Goal: Task Accomplishment & Management: Complete application form

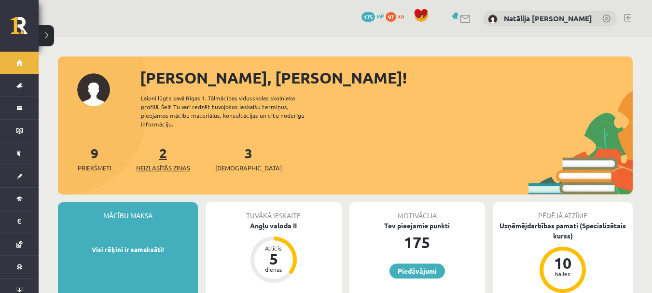
click at [172, 163] on span "Neizlasītās ziņas" at bounding box center [163, 168] width 54 height 10
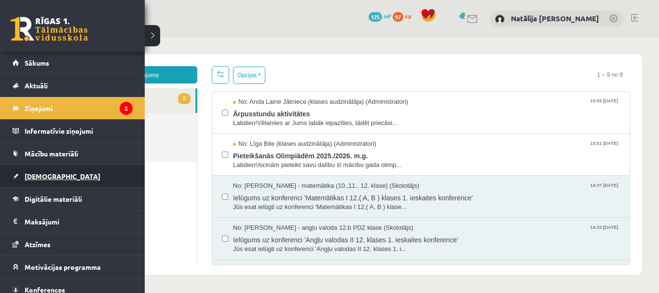
click at [41, 178] on span "[DEMOGRAPHIC_DATA]" at bounding box center [63, 176] width 76 height 9
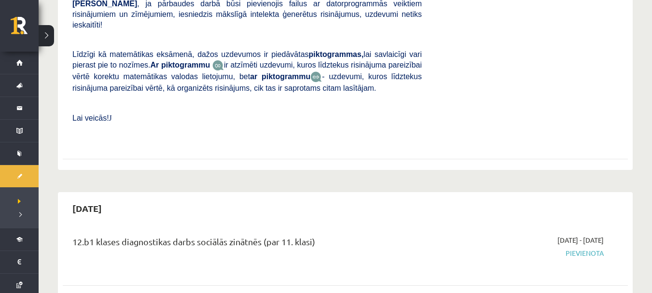
scroll to position [407, 0]
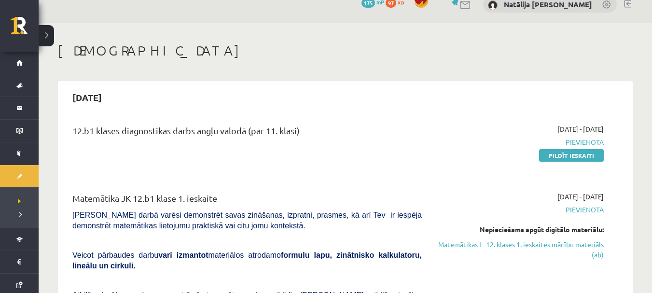
scroll to position [0, 0]
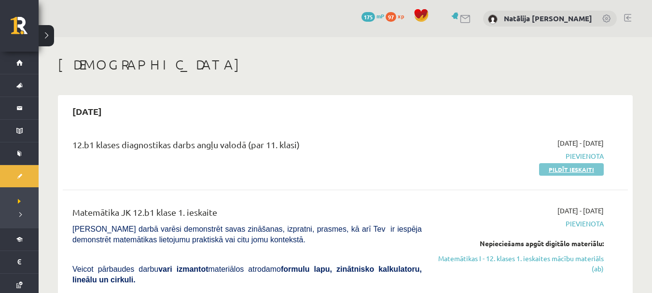
click at [578, 167] on link "Pildīt ieskaiti" at bounding box center [571, 169] width 65 height 13
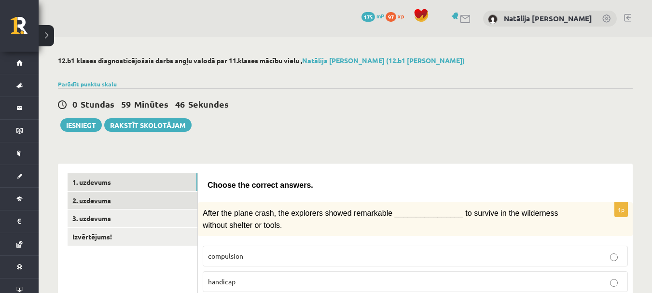
click at [160, 204] on link "2. uzdevums" at bounding box center [133, 201] width 130 height 18
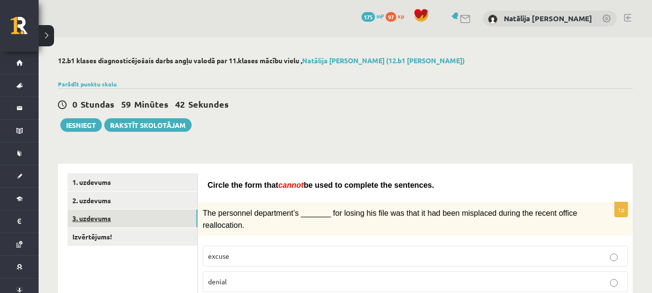
click at [96, 224] on link "3. uzdevums" at bounding box center [133, 219] width 130 height 18
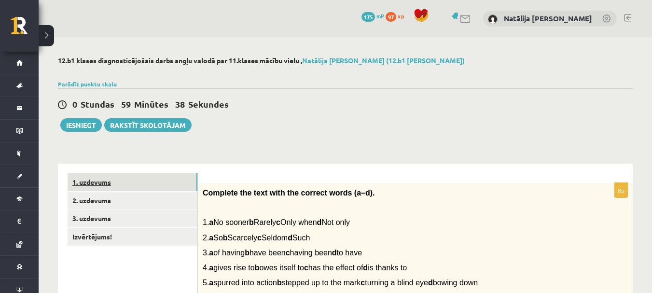
click at [140, 180] on link "1. uzdevums" at bounding box center [133, 182] width 130 height 18
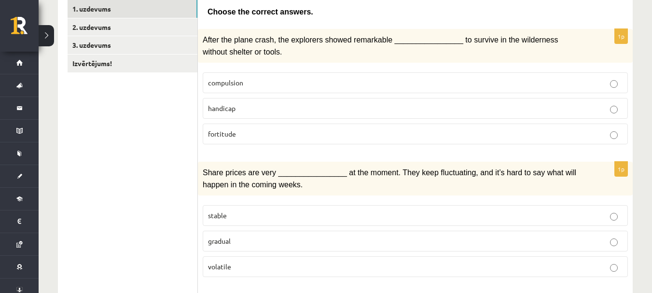
scroll to position [172, 0]
click at [335, 134] on p "fortitude" at bounding box center [415, 135] width 415 height 10
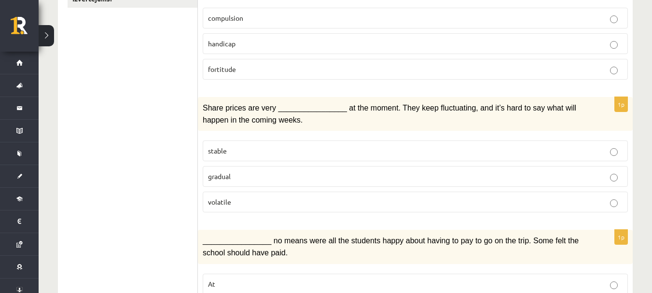
scroll to position [238, 0]
click at [323, 202] on p "volatile" at bounding box center [415, 201] width 415 height 10
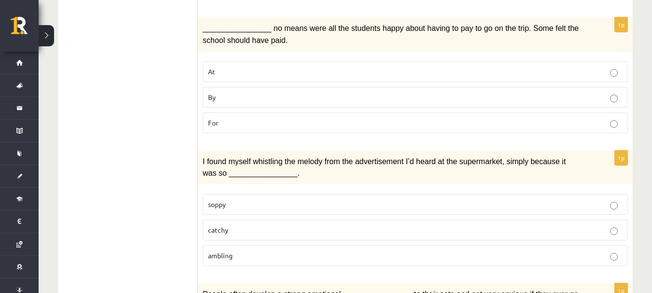
scroll to position [451, 0]
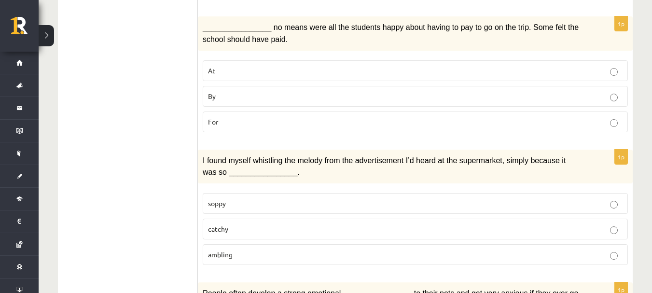
click at [335, 227] on p "catchy" at bounding box center [415, 229] width 415 height 10
click at [316, 101] on label "By" at bounding box center [415, 96] width 425 height 21
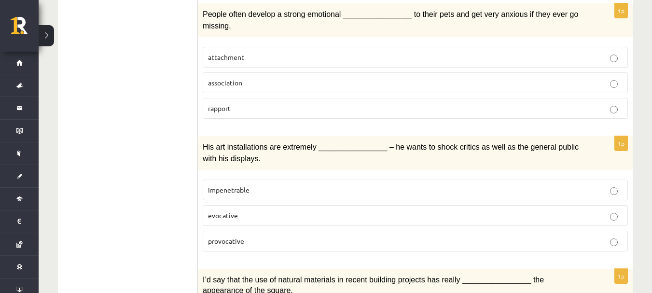
scroll to position [728, 0]
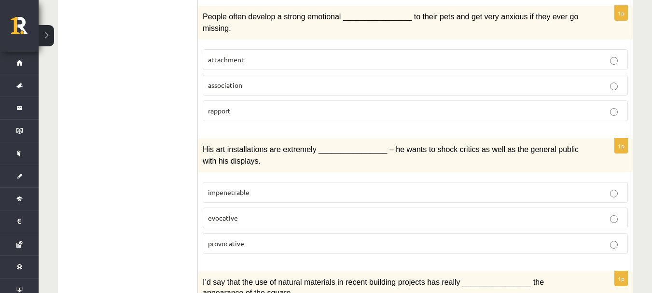
click at [306, 55] on p "attachment" at bounding box center [415, 60] width 415 height 10
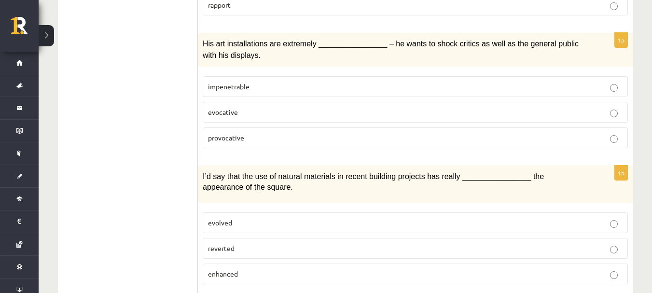
scroll to position [835, 0]
click at [283, 132] on p "provocative" at bounding box center [415, 137] width 415 height 10
click at [280, 217] on p "evolved" at bounding box center [415, 222] width 415 height 10
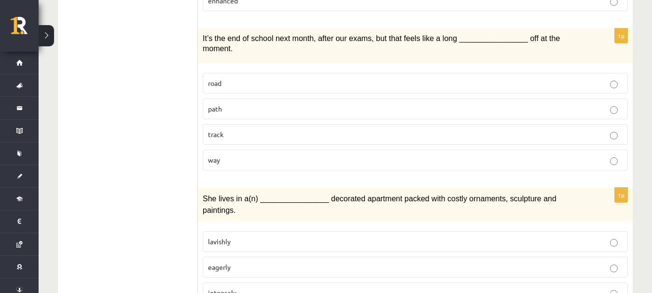
scroll to position [1107, 0]
click at [292, 236] on p "lavishly" at bounding box center [415, 241] width 415 height 10
click at [302, 149] on label "way" at bounding box center [415, 159] width 425 height 21
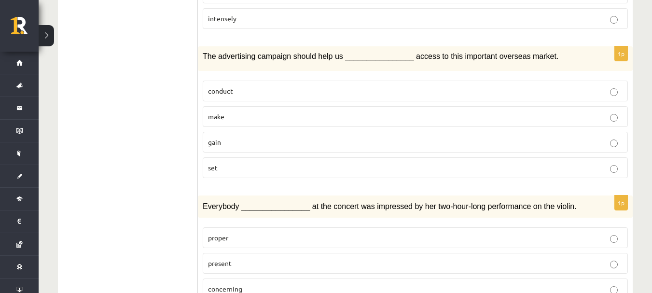
scroll to position [1382, 0]
click at [280, 137] on p "gain" at bounding box center [415, 142] width 415 height 10
click at [288, 258] on p "present" at bounding box center [415, 263] width 415 height 10
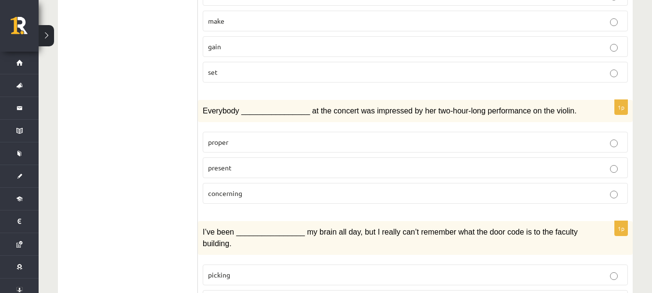
scroll to position [1505, 0]
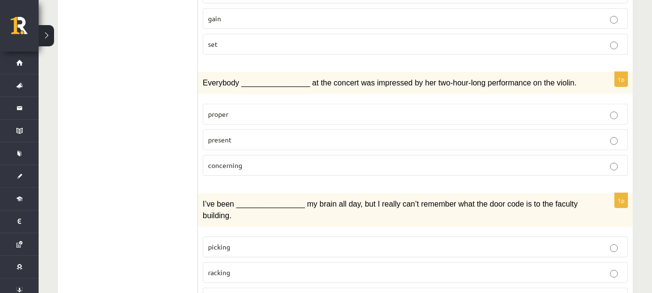
click at [252, 267] on p "racking" at bounding box center [415, 272] width 415 height 10
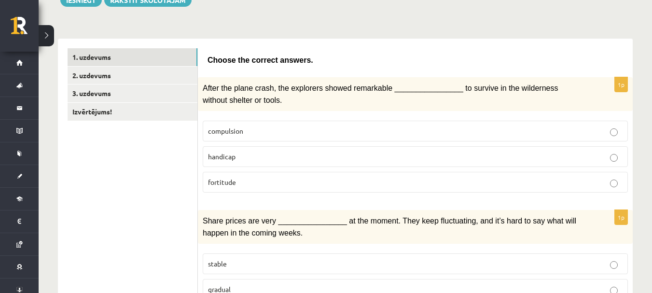
scroll to position [0, 0]
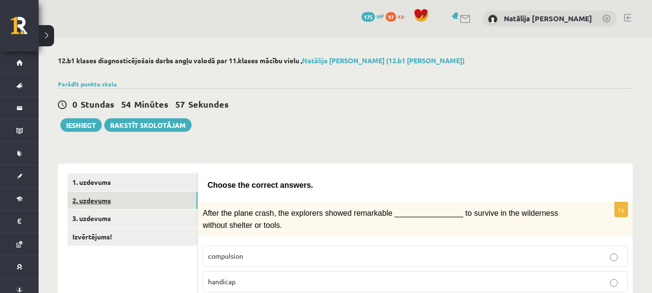
click at [104, 204] on link "2. uzdevums" at bounding box center [133, 201] width 130 height 18
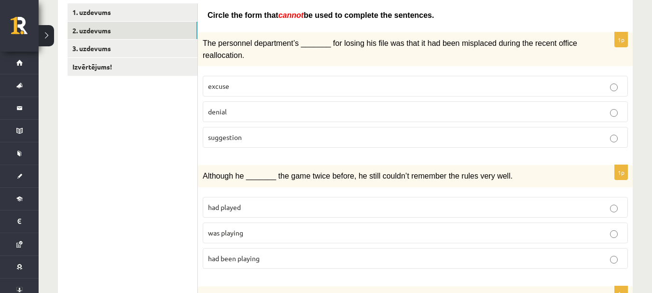
scroll to position [170, 0]
click at [308, 137] on p "suggestion" at bounding box center [415, 137] width 415 height 10
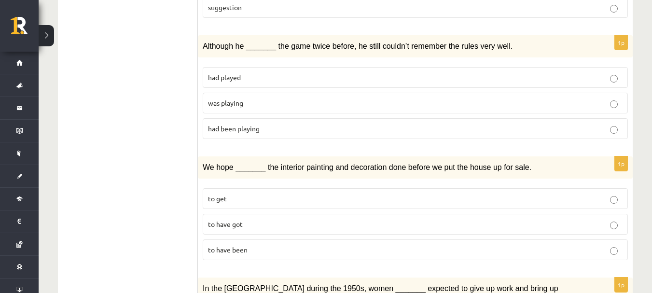
scroll to position [300, 0]
click at [305, 99] on p "was playing" at bounding box center [415, 103] width 415 height 10
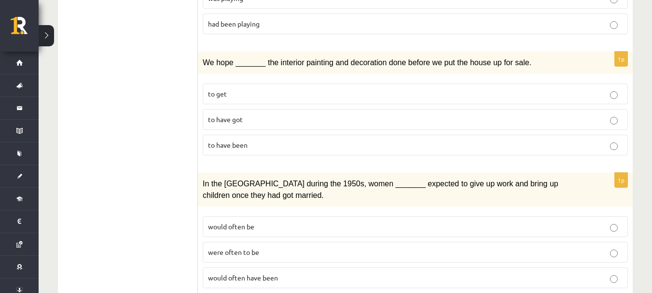
scroll to position [406, 0]
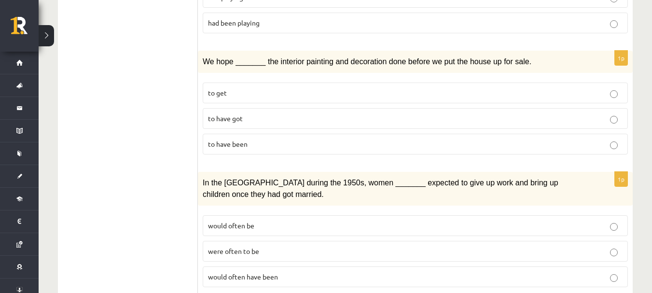
click at [290, 113] on p "to have got" at bounding box center [415, 118] width 415 height 10
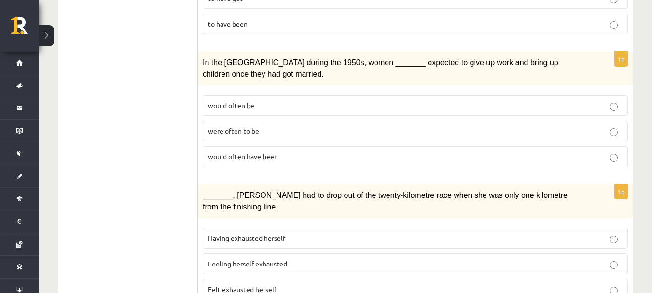
scroll to position [526, 0]
click at [281, 153] on p "would often have been" at bounding box center [415, 156] width 415 height 10
click at [281, 126] on p "were often to be" at bounding box center [415, 131] width 415 height 10
click at [294, 101] on p "would often be" at bounding box center [415, 105] width 415 height 10
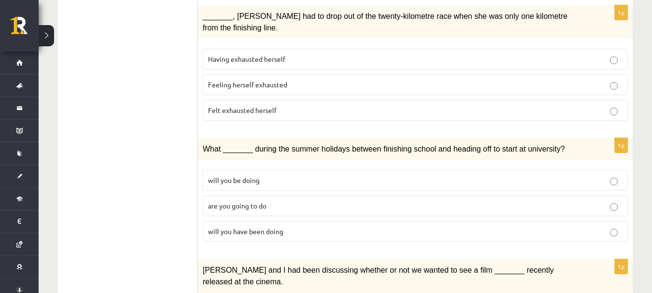
scroll to position [704, 0]
click at [293, 106] on p "Felt exhausted herself" at bounding box center [415, 111] width 415 height 10
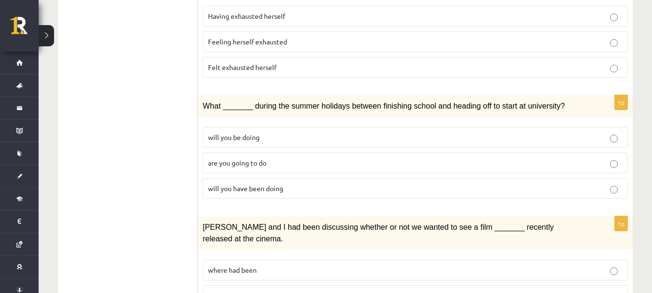
scroll to position [748, 0]
click at [276, 183] on span "will you have been doing" at bounding box center [245, 187] width 75 height 9
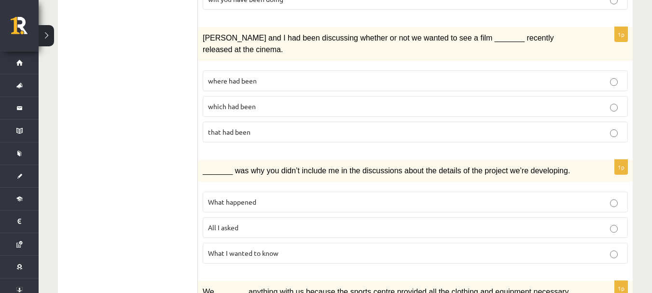
scroll to position [939, 0]
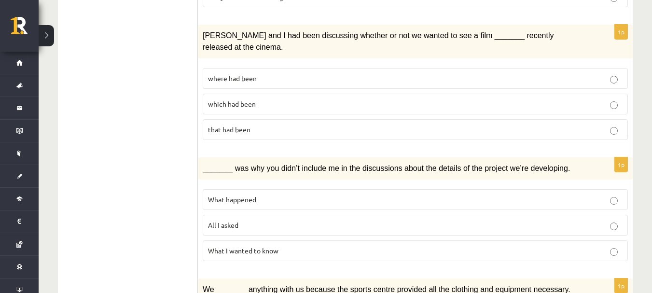
click at [251, 74] on span "where had been" at bounding box center [232, 78] width 49 height 9
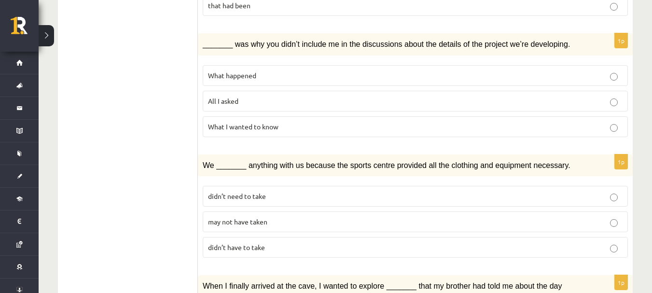
scroll to position [1065, 0]
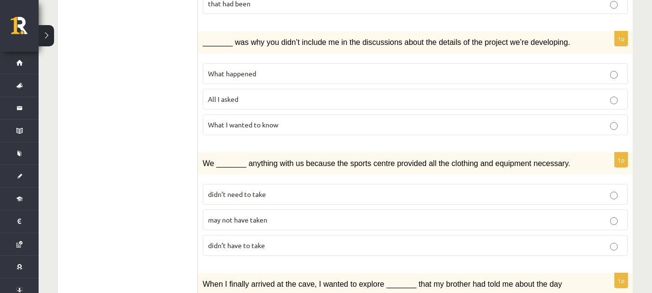
click at [254, 69] on span "What happened" at bounding box center [232, 73] width 48 height 9
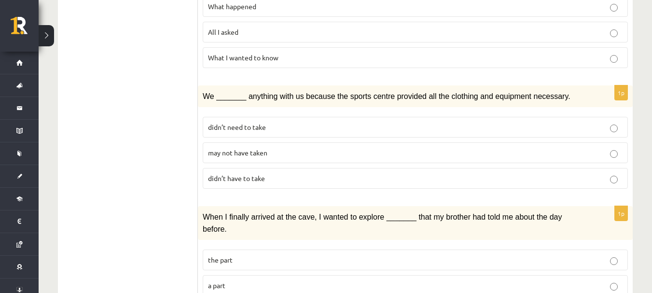
scroll to position [1157, 0]
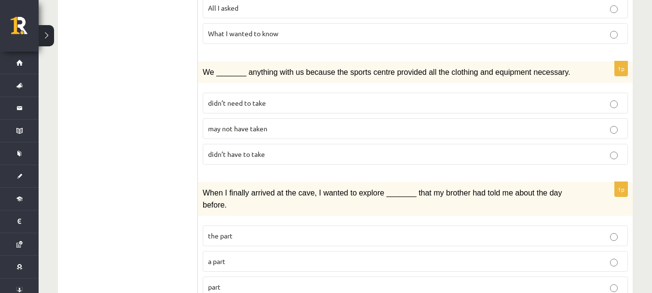
click at [277, 124] on p "may not have taken" at bounding box center [415, 129] width 415 height 10
click at [282, 282] on p "part" at bounding box center [415, 287] width 415 height 10
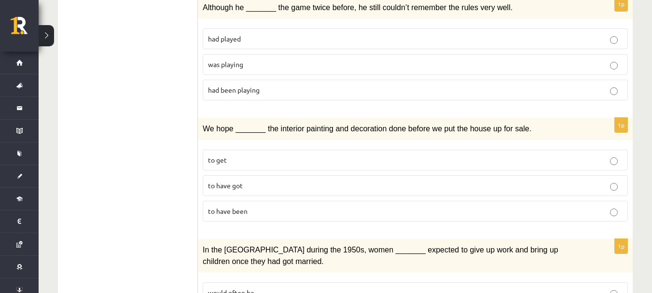
scroll to position [0, 0]
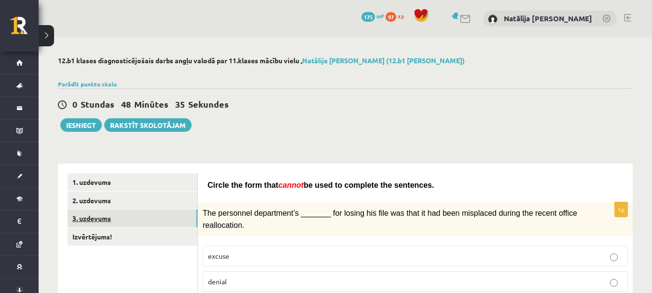
click at [148, 218] on link "3. uzdevums" at bounding box center [133, 219] width 130 height 18
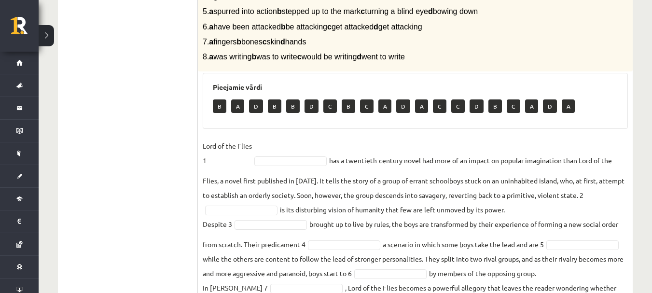
scroll to position [265, 0]
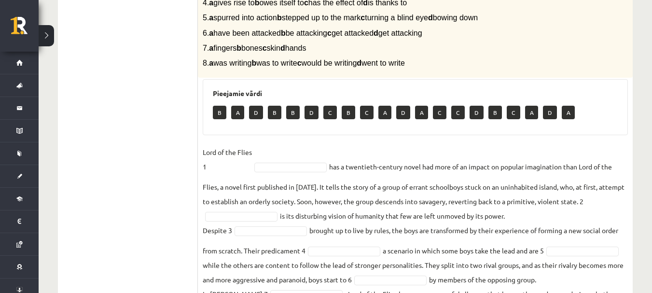
click at [224, 112] on p "B" at bounding box center [220, 113] width 14 height 14
click at [283, 174] on fieldset "Lord of the Flies 1 has a twentieth-century novel had more of an impact on popu…" at bounding box center [415, 248] width 425 height 206
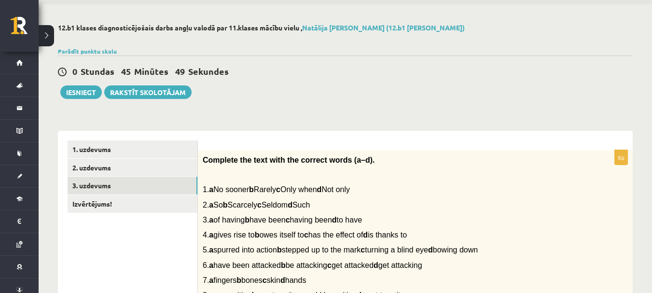
scroll to position [0, 0]
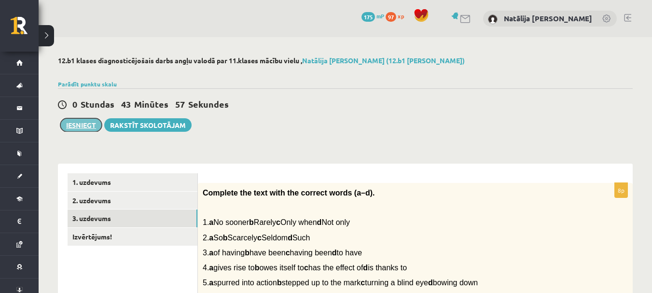
click at [87, 126] on button "Iesniegt" at bounding box center [81, 125] width 42 height 14
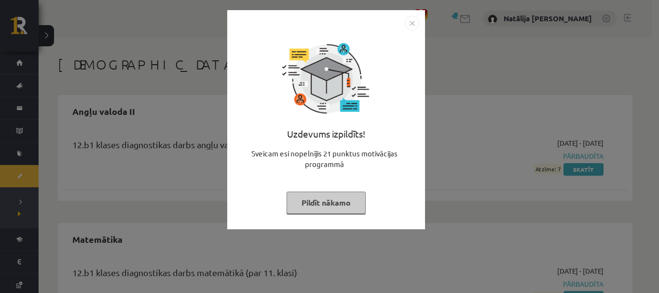
click at [407, 24] on img "Close" at bounding box center [412, 23] width 14 height 14
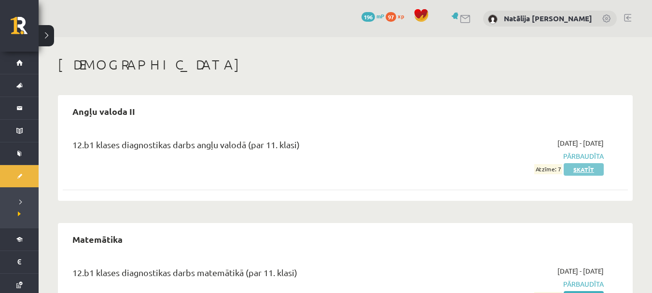
click at [592, 171] on link "Skatīt" at bounding box center [584, 169] width 40 height 13
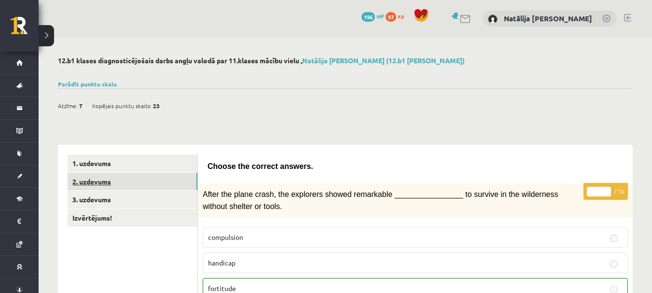
click at [131, 181] on link "2. uzdevums" at bounding box center [133, 182] width 130 height 18
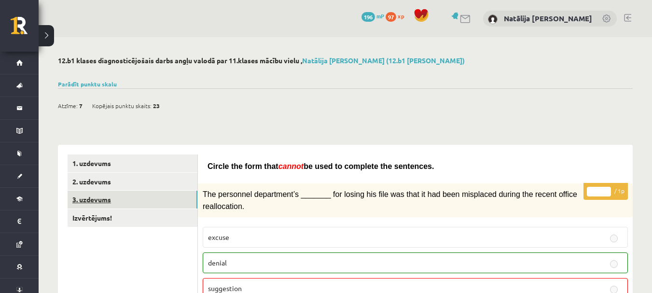
click at [117, 202] on link "3. uzdevums" at bounding box center [133, 200] width 130 height 18
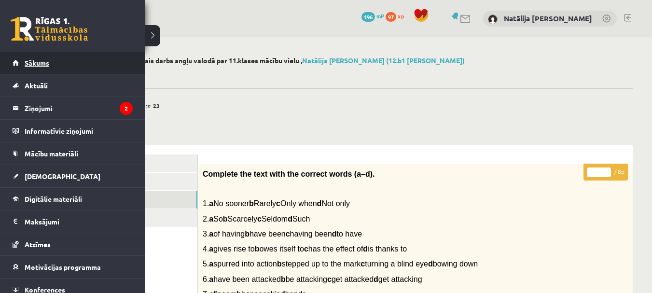
click at [31, 68] on link "Sākums" at bounding box center [73, 63] width 120 height 22
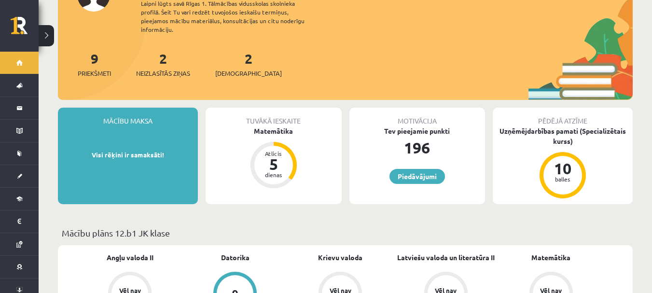
scroll to position [109, 0]
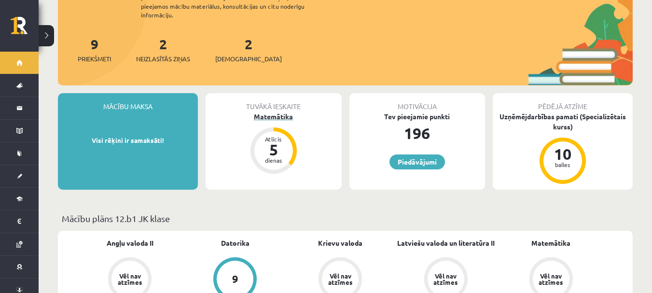
click at [277, 148] on div "5" at bounding box center [273, 149] width 29 height 15
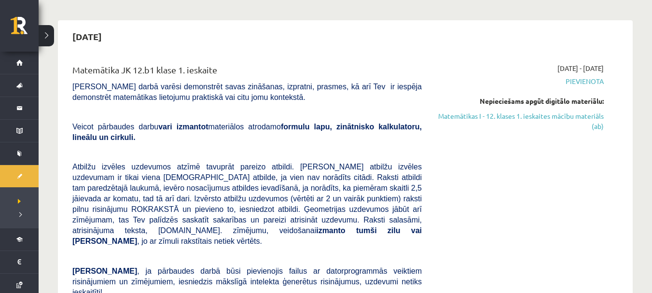
scroll to position [78, 0]
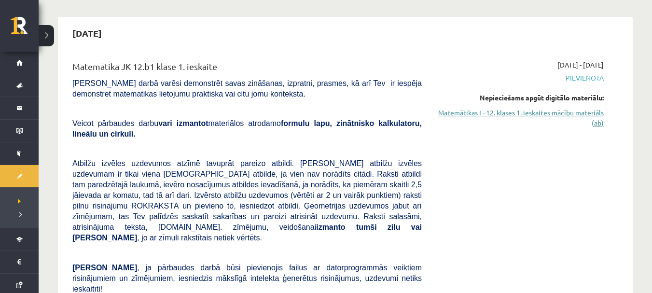
click at [586, 113] on link "Matemātikas I - 12. klases 1. ieskaites mācību materiāls (ab)" at bounding box center [520, 118] width 168 height 20
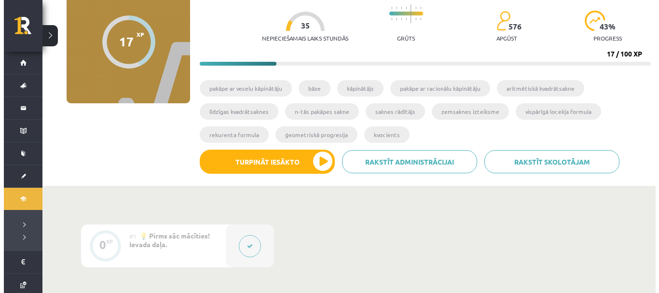
scroll to position [95, 0]
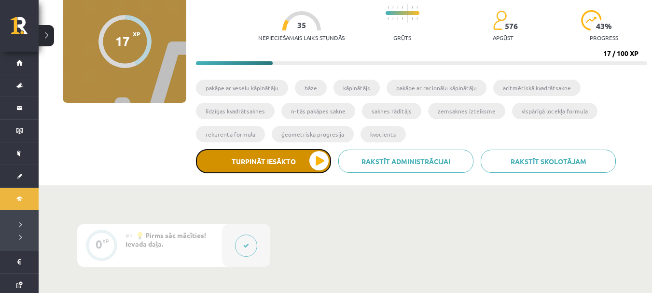
click at [295, 160] on button "Turpināt iesākto" at bounding box center [263, 161] width 135 height 24
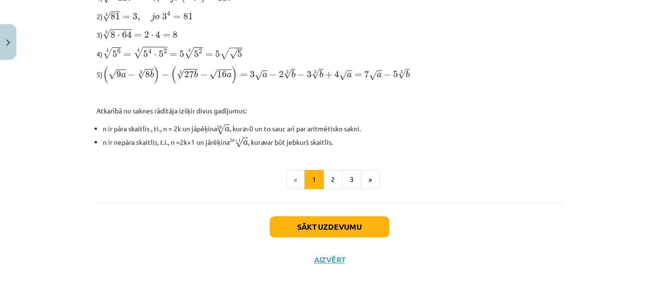
scroll to position [368, 0]
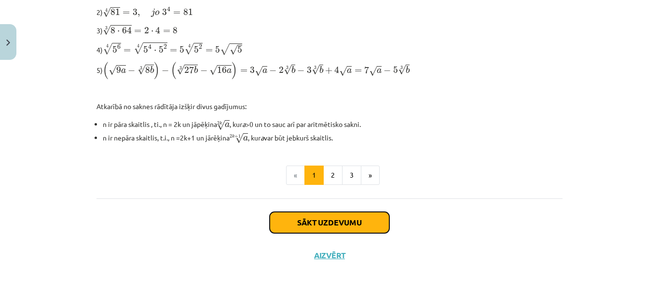
click at [329, 218] on button "Sākt uzdevumu" at bounding box center [330, 222] width 120 height 21
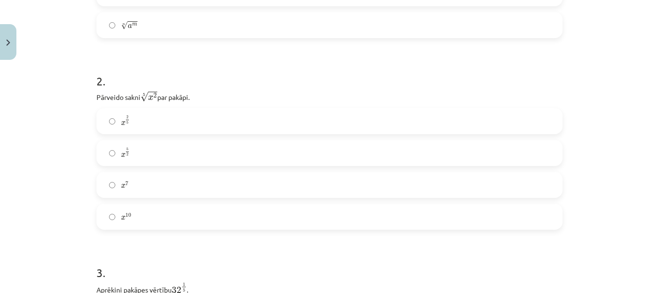
scroll to position [337, 0]
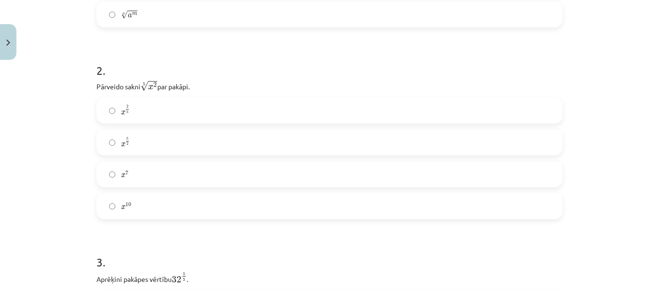
click at [226, 114] on label "x 2 5 x 2 5" at bounding box center [330, 110] width 464 height 24
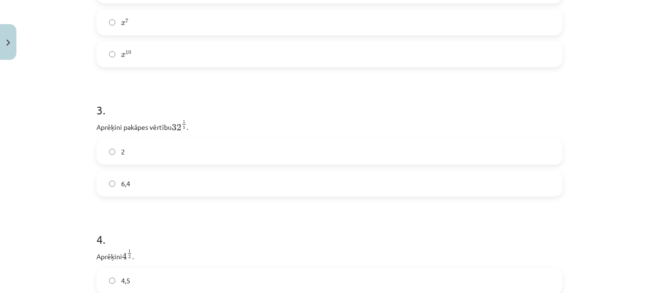
scroll to position [493, 0]
click at [208, 145] on label "2" at bounding box center [330, 148] width 464 height 24
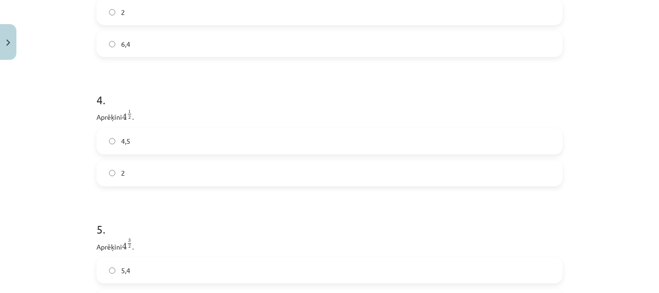
scroll to position [652, 0]
click at [208, 156] on label "2" at bounding box center [330, 150] width 464 height 24
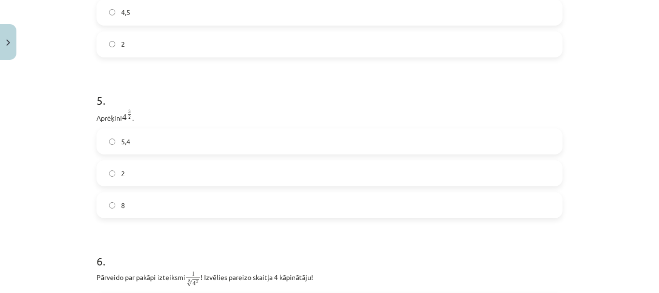
scroll to position [766, 0]
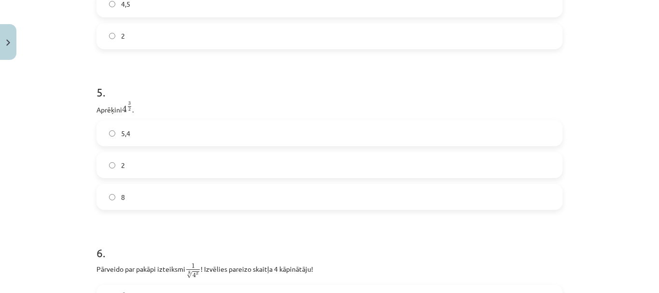
click at [240, 198] on label "8" at bounding box center [330, 197] width 464 height 24
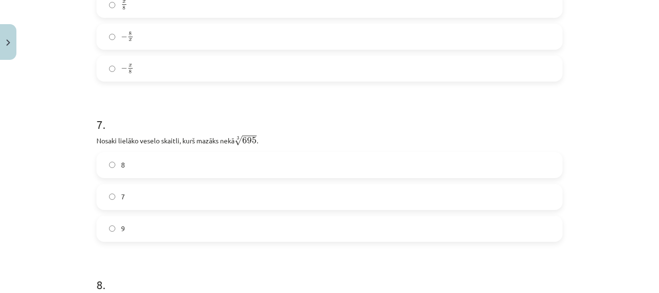
scroll to position [1107, 0]
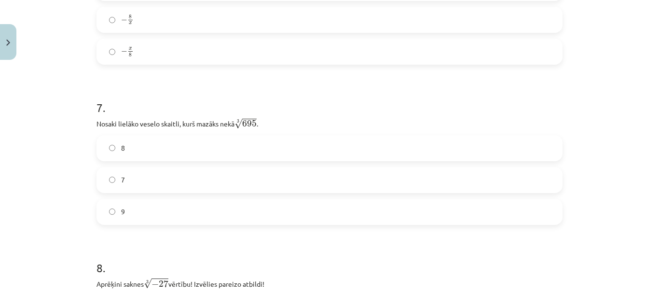
click at [141, 214] on label "9" at bounding box center [330, 212] width 464 height 24
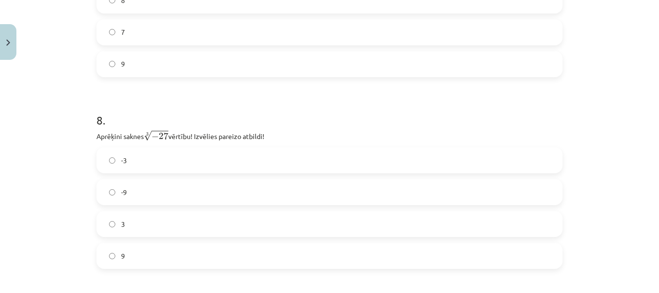
scroll to position [1256, 0]
click at [157, 152] on label "-3" at bounding box center [330, 160] width 464 height 24
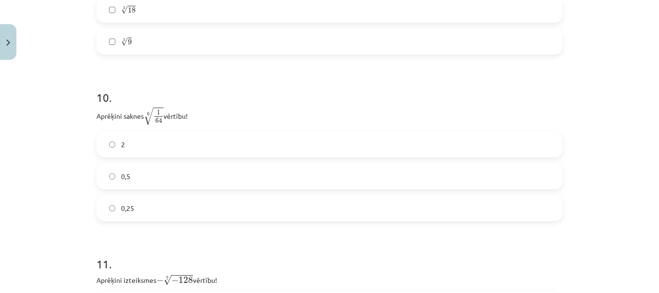
scroll to position [1723, 0]
click at [182, 175] on label "0,5" at bounding box center [330, 176] width 464 height 24
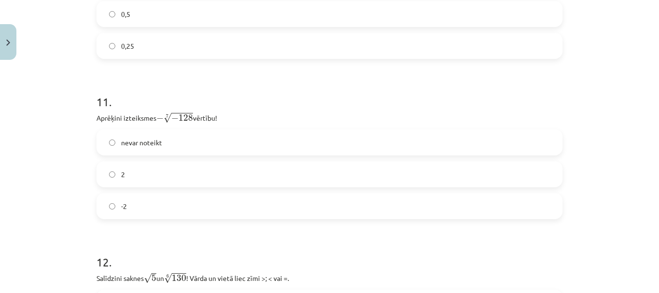
scroll to position [1886, 0]
click at [221, 165] on label "2" at bounding box center [330, 174] width 464 height 24
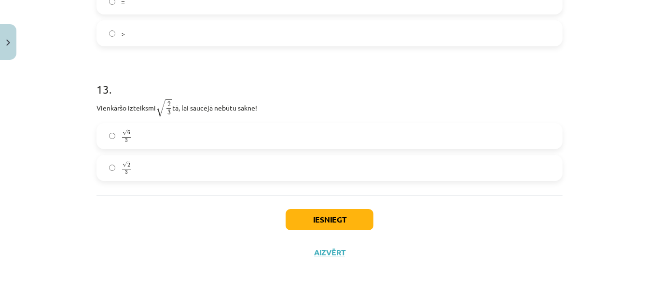
scroll to position [2218, 0]
click at [202, 142] on label "√ 6 3 6 3" at bounding box center [330, 137] width 464 height 24
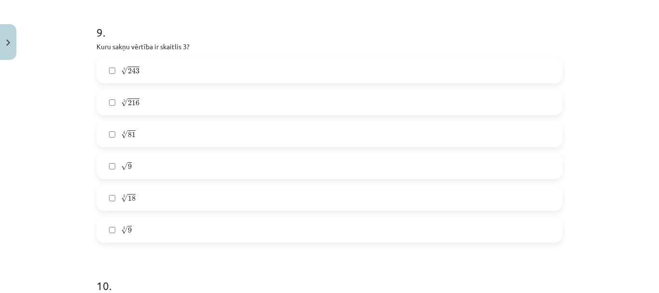
scroll to position [1538, 0]
click at [218, 64] on label "5 √ 243 243 5" at bounding box center [330, 68] width 464 height 24
click at [177, 161] on label "√ 9 9" at bounding box center [330, 163] width 464 height 24
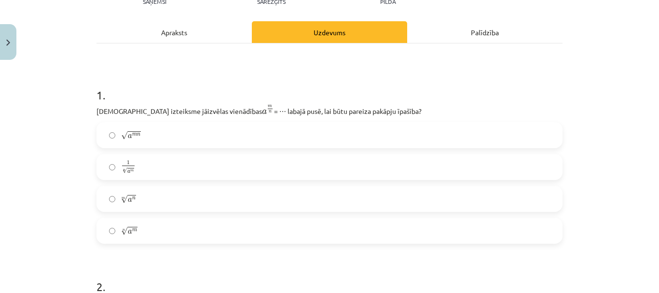
scroll to position [127, 0]
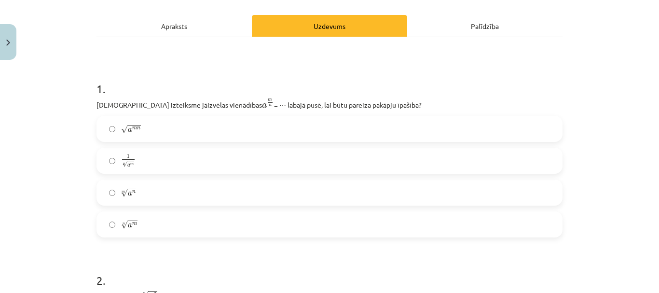
click at [173, 212] on label "n √ a m a m n" at bounding box center [330, 224] width 464 height 24
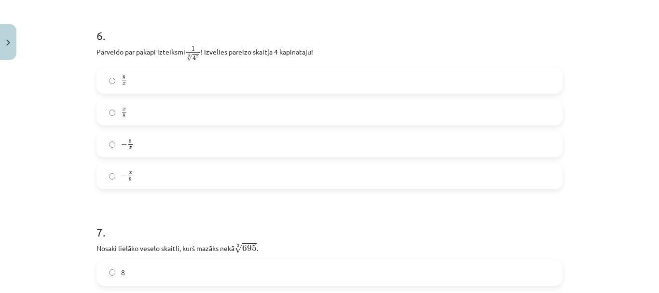
scroll to position [984, 0]
click at [174, 120] on label "x 8 x 8" at bounding box center [330, 111] width 464 height 24
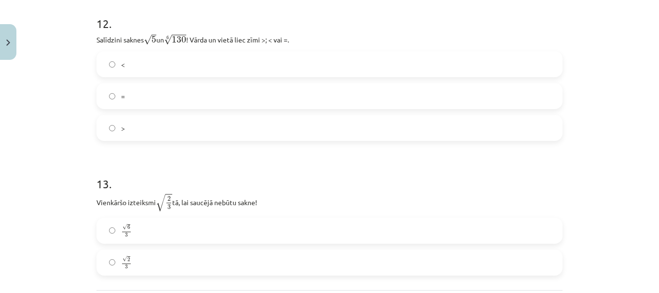
scroll to position [2124, 0]
click at [187, 64] on label "<" at bounding box center [330, 64] width 464 height 24
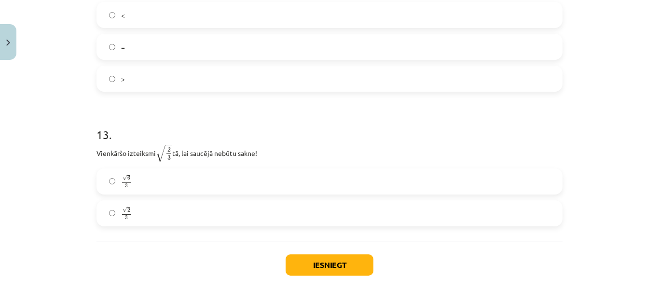
scroll to position [2218, 0]
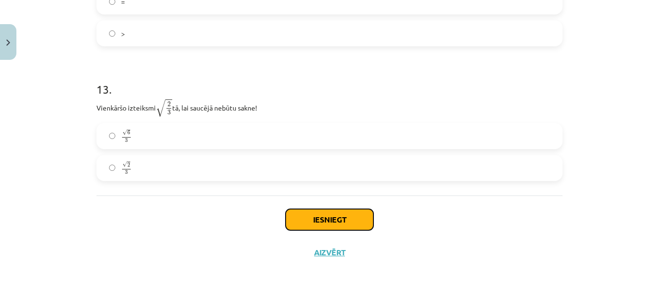
click at [289, 221] on button "Iesniegt" at bounding box center [330, 219] width 88 height 21
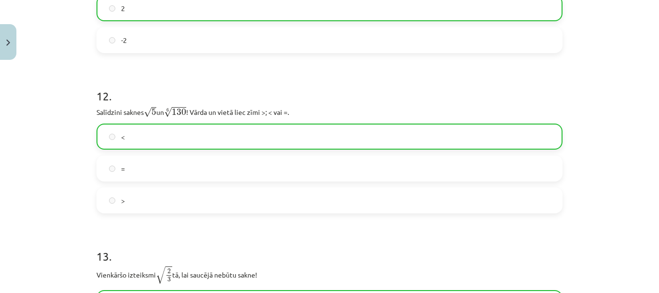
scroll to position [2249, 0]
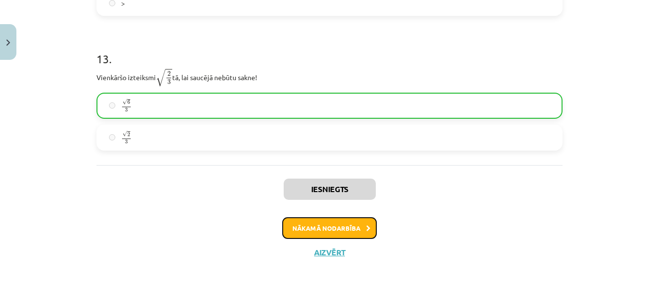
click at [355, 232] on button "Nākamā nodarbība" at bounding box center [329, 228] width 95 height 22
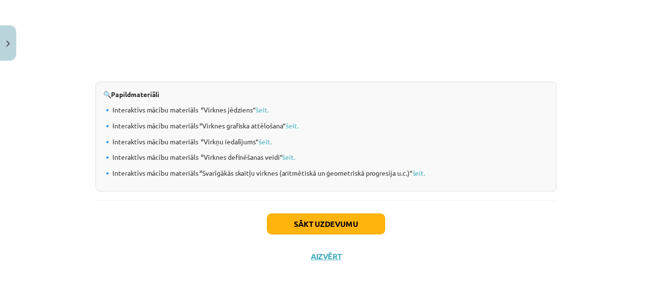
scroll to position [1060, 0]
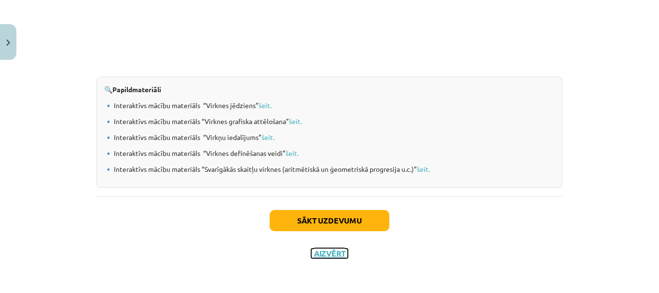
click at [327, 254] on button "Aizvērt" at bounding box center [329, 254] width 37 height 10
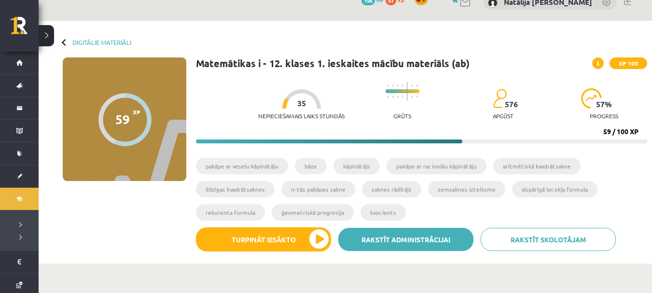
scroll to position [16, 0]
